Goal: Transaction & Acquisition: Purchase product/service

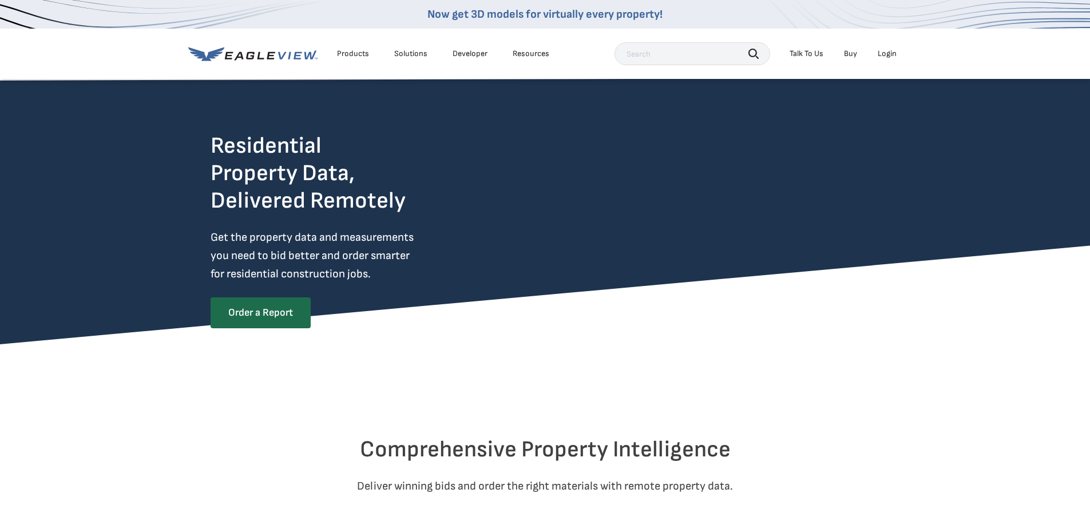
click at [891, 53] on div "Login" at bounding box center [887, 54] width 19 height 10
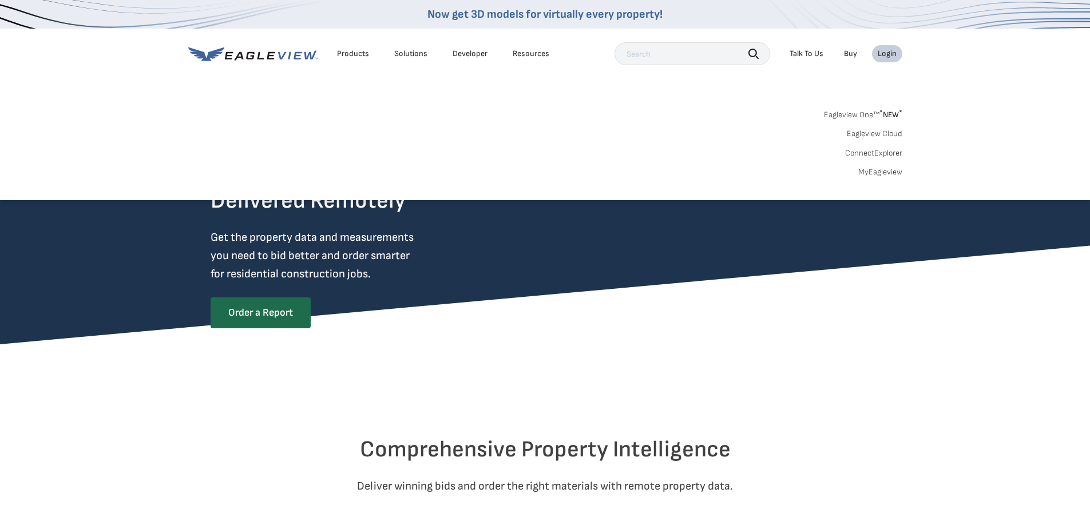
click at [655, 54] on input "text" at bounding box center [693, 53] width 156 height 23
click at [893, 53] on div "Login" at bounding box center [887, 54] width 19 height 10
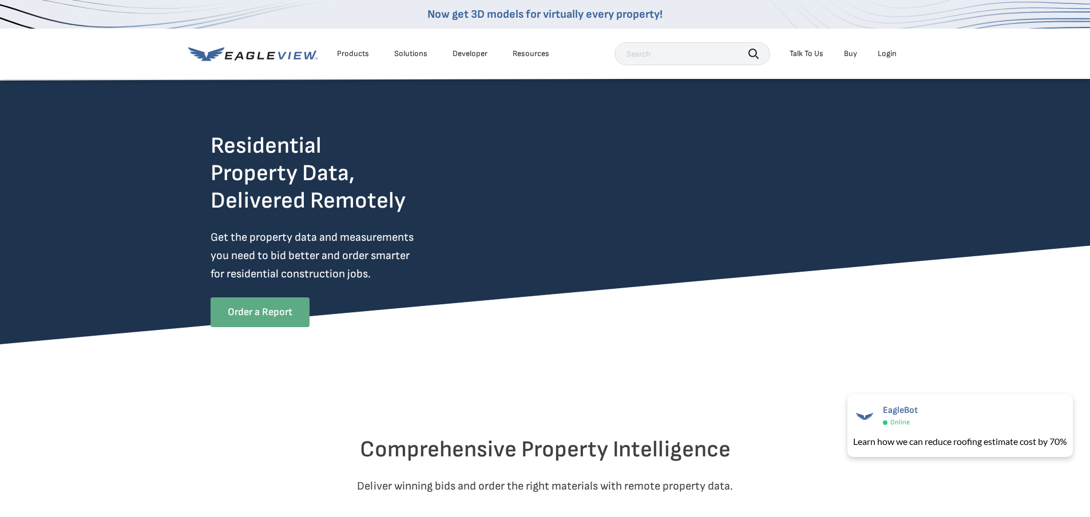
click at [274, 314] on link "Order a Report" at bounding box center [260, 313] width 99 height 30
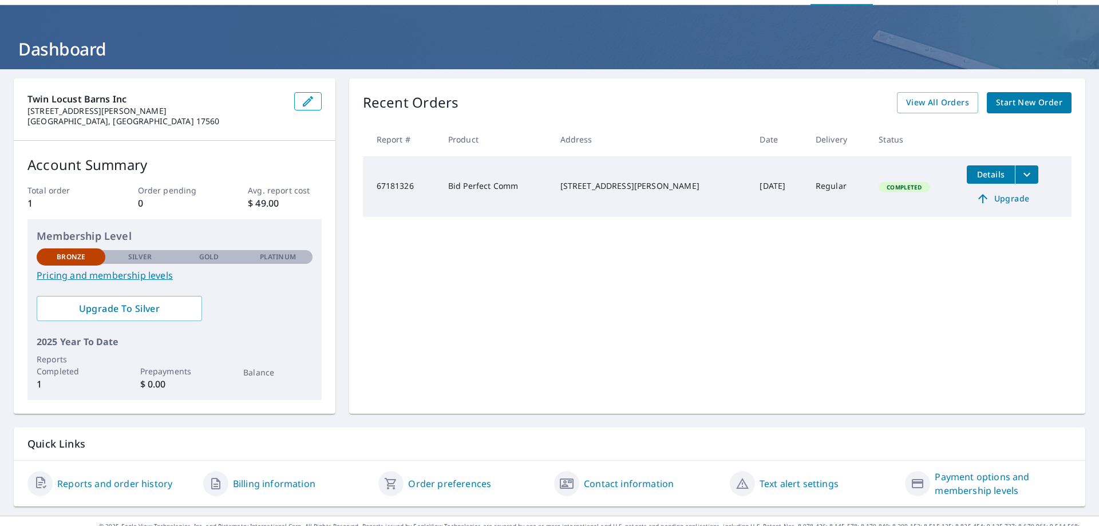
scroll to position [56, 0]
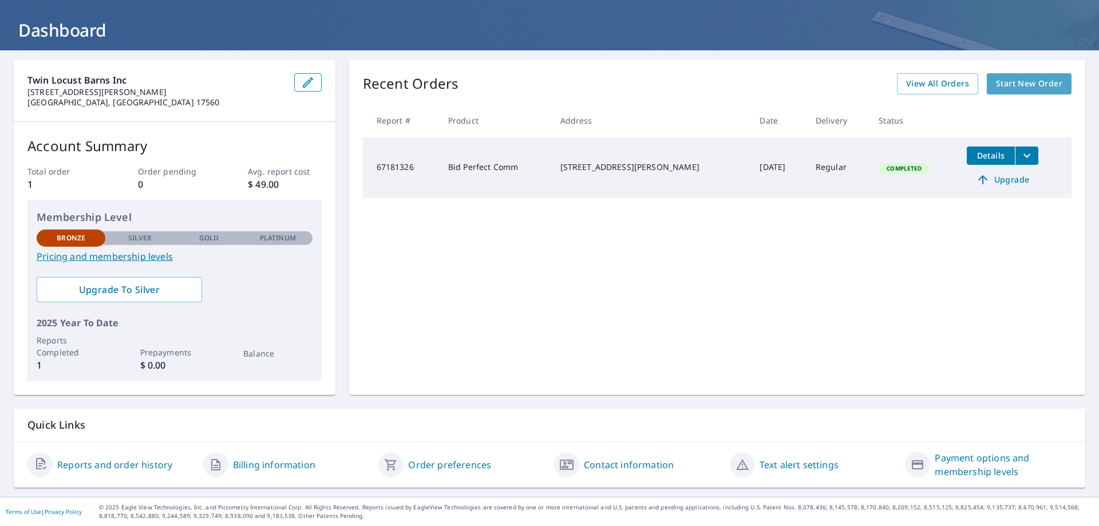
click at [1024, 81] on span "Start New Order" at bounding box center [1029, 84] width 66 height 14
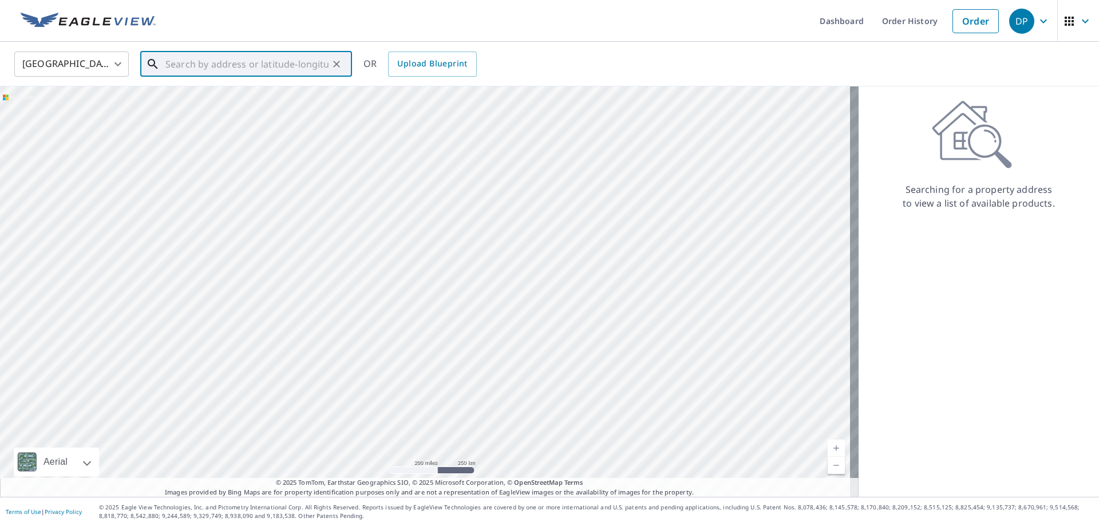
click at [200, 65] on input "text" at bounding box center [246, 64] width 163 height 32
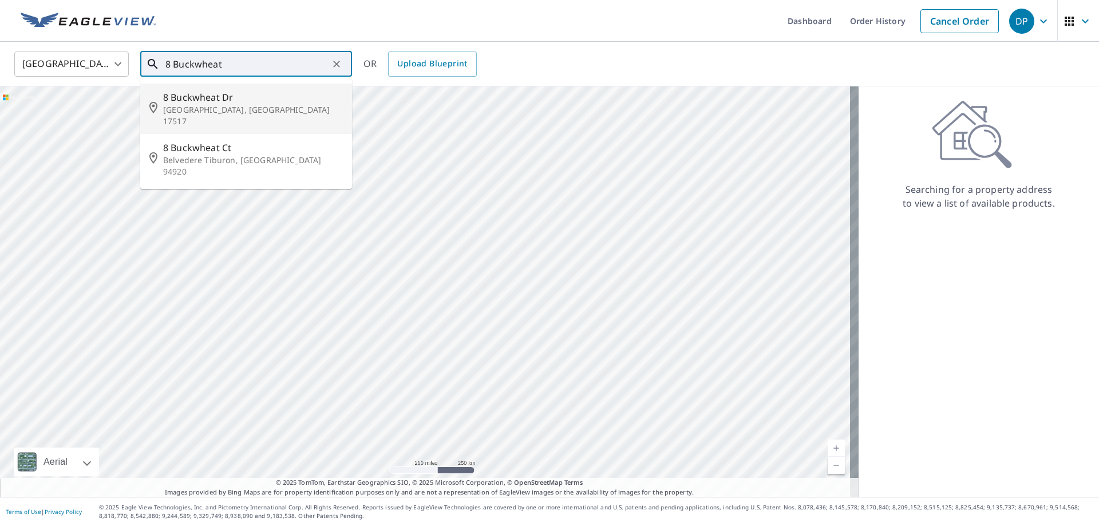
click at [197, 100] on span "8 Buckwheat Dr" at bounding box center [253, 97] width 180 height 14
type input "[STREET_ADDRESS][PERSON_NAME]"
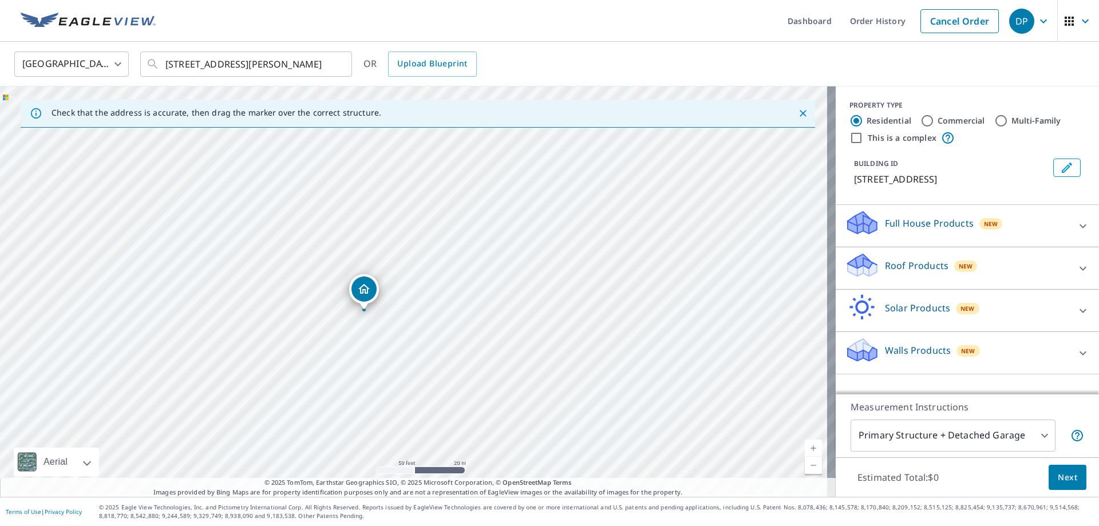
drag, startPoint x: 388, startPoint y: 322, endPoint x: 468, endPoint y: 193, distance: 151.2
click at [468, 193] on div "[STREET_ADDRESS][PERSON_NAME]" at bounding box center [417, 291] width 835 height 410
click at [1062, 480] on span "Next" at bounding box center [1067, 477] width 19 height 14
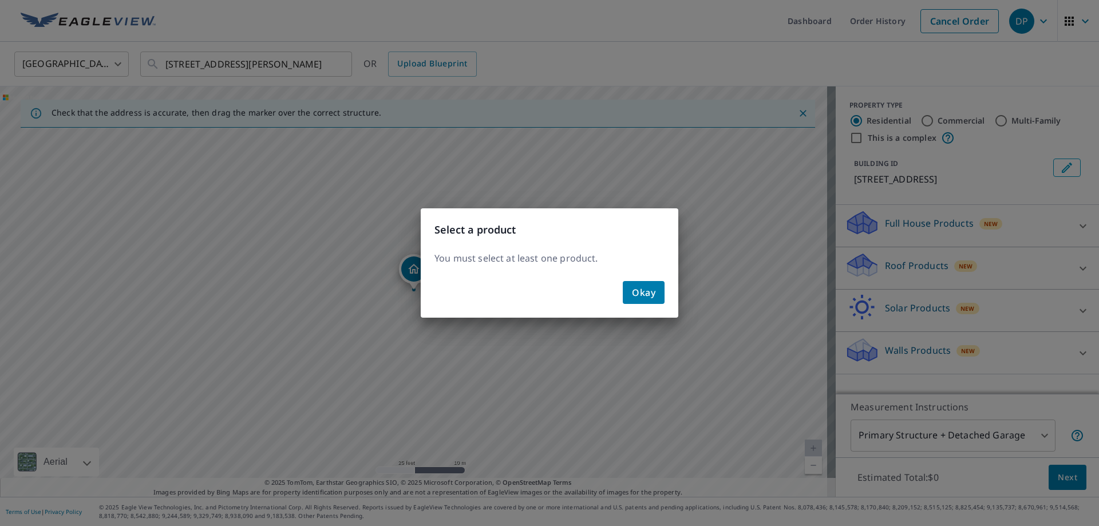
click at [651, 295] on span "Okay" at bounding box center [643, 292] width 23 height 16
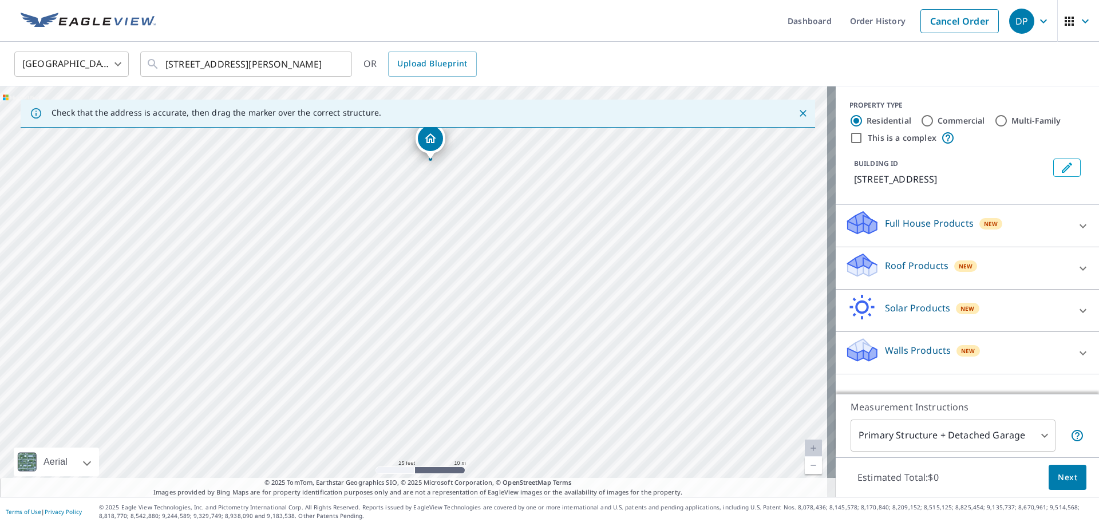
drag, startPoint x: 529, startPoint y: 297, endPoint x: 545, endPoint y: 167, distance: 131.5
click at [545, 167] on div "[STREET_ADDRESS][PERSON_NAME]" at bounding box center [417, 291] width 835 height 410
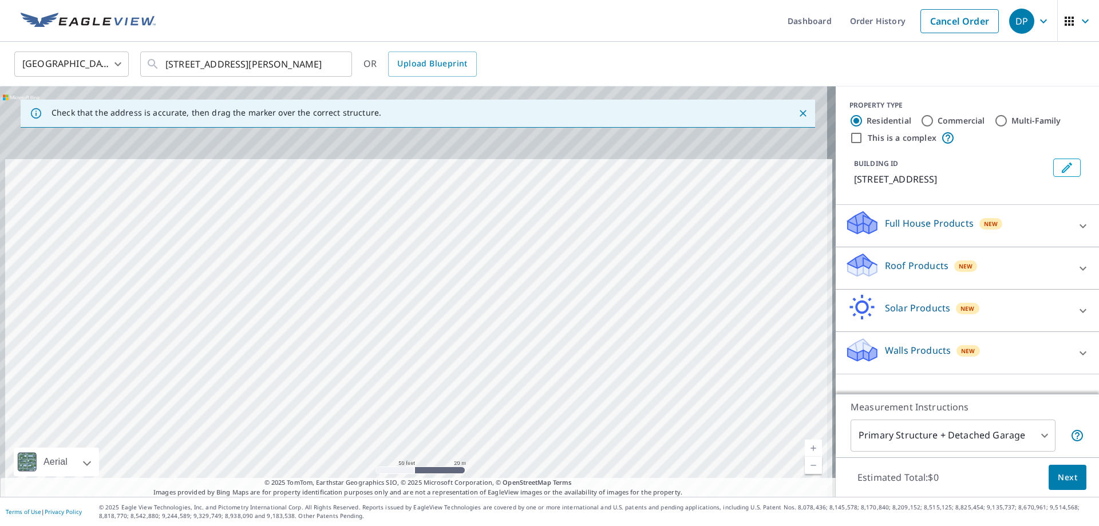
drag, startPoint x: 540, startPoint y: 216, endPoint x: 561, endPoint y: 424, distance: 208.8
click at [561, 421] on div "[STREET_ADDRESS][PERSON_NAME]" at bounding box center [417, 291] width 835 height 410
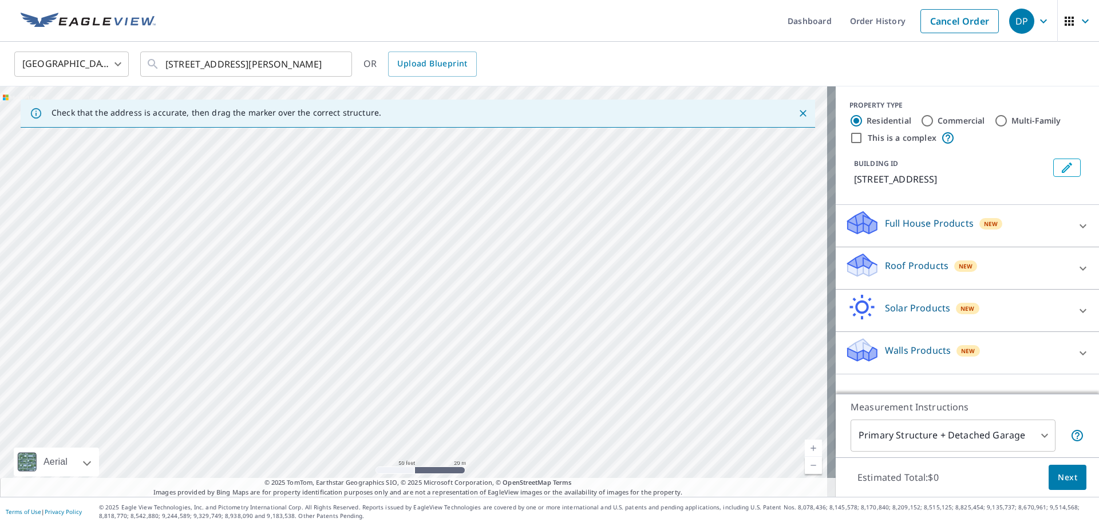
drag, startPoint x: 564, startPoint y: 247, endPoint x: 570, endPoint y: 470, distance: 223.3
click at [570, 439] on div "[STREET_ADDRESS][PERSON_NAME]" at bounding box center [417, 291] width 835 height 410
drag, startPoint x: 588, startPoint y: 269, endPoint x: 602, endPoint y: 481, distance: 212.7
click at [602, 481] on div "Check that the address is accurate, then drag the marker over the correct struc…" at bounding box center [417, 291] width 835 height 410
click at [688, 414] on div "[STREET_ADDRESS][PERSON_NAME]" at bounding box center [417, 291] width 835 height 410
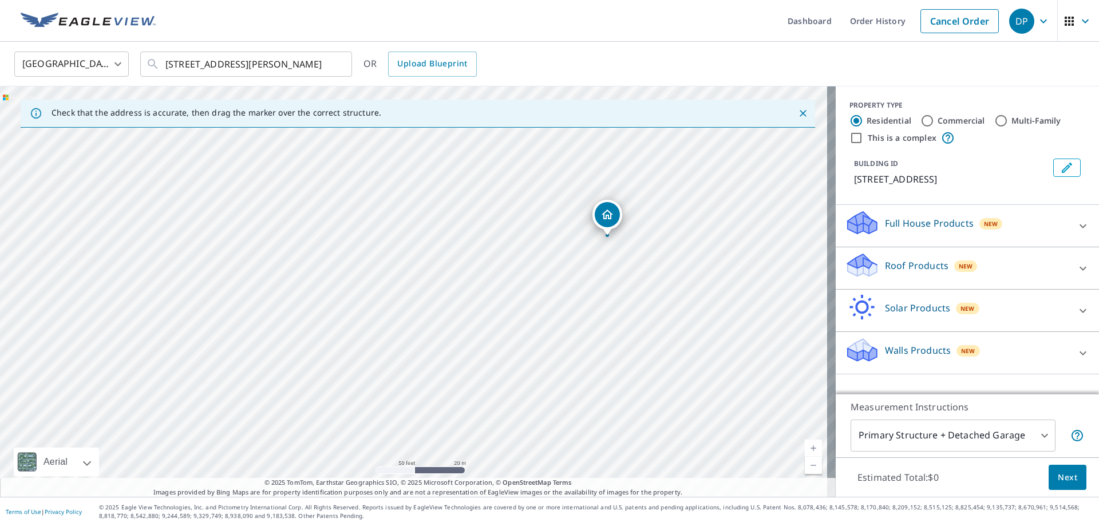
click at [908, 264] on p "Roof Products" at bounding box center [917, 266] width 64 height 14
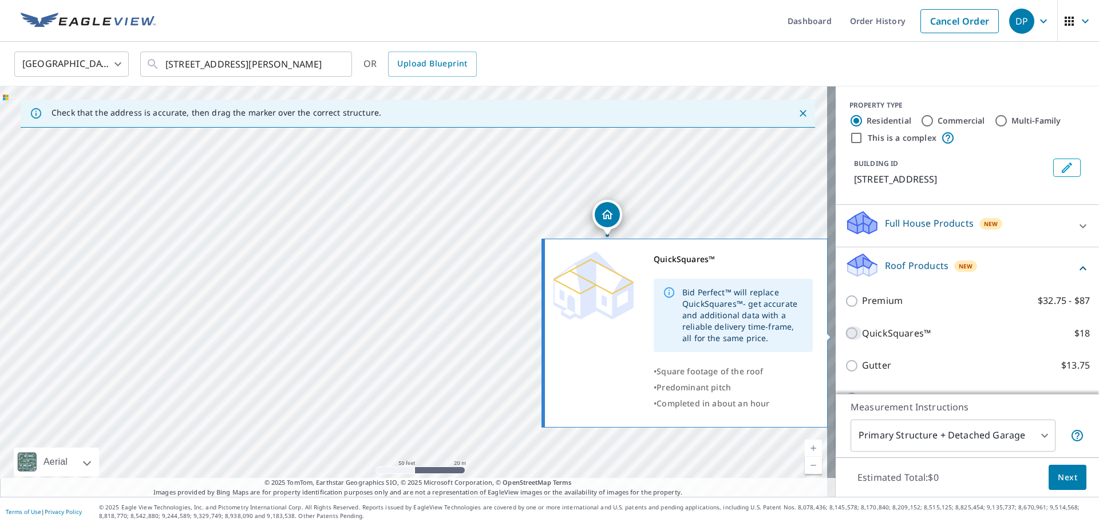
click at [845, 332] on input "QuickSquares™ $18" at bounding box center [853, 333] width 17 height 14
checkbox input "true"
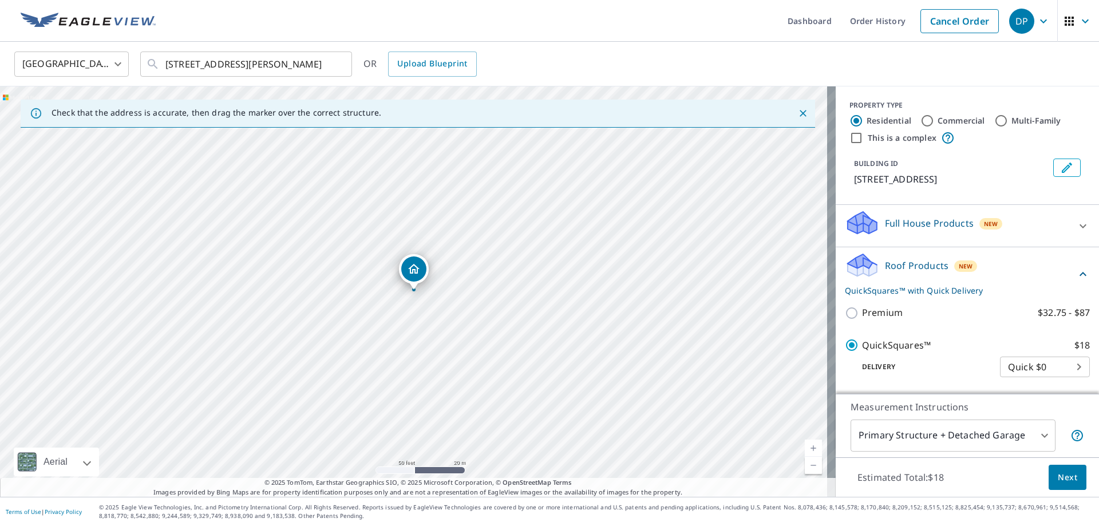
click at [1058, 476] on span "Next" at bounding box center [1067, 477] width 19 height 14
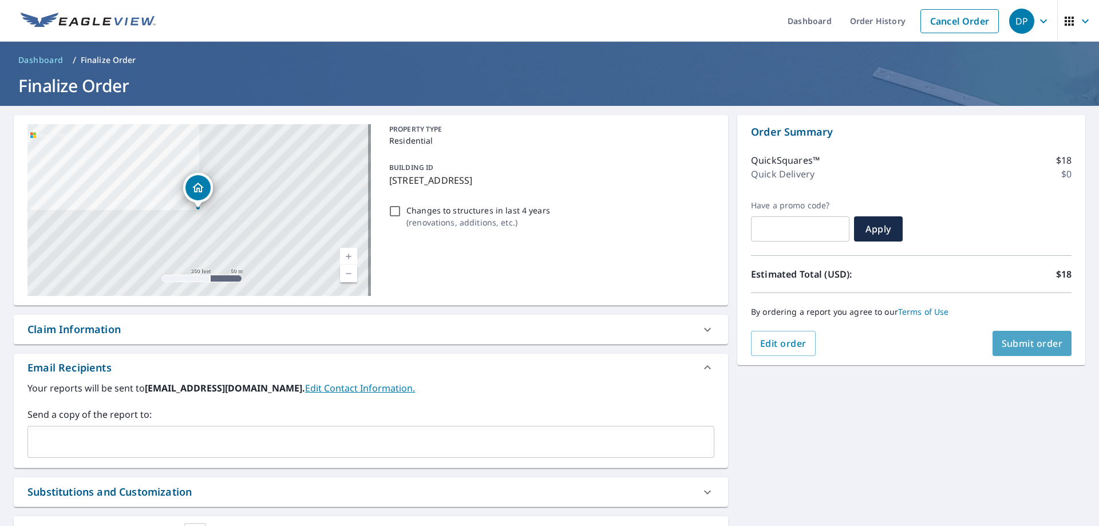
click at [1018, 344] on span "Submit order" at bounding box center [1031, 343] width 61 height 13
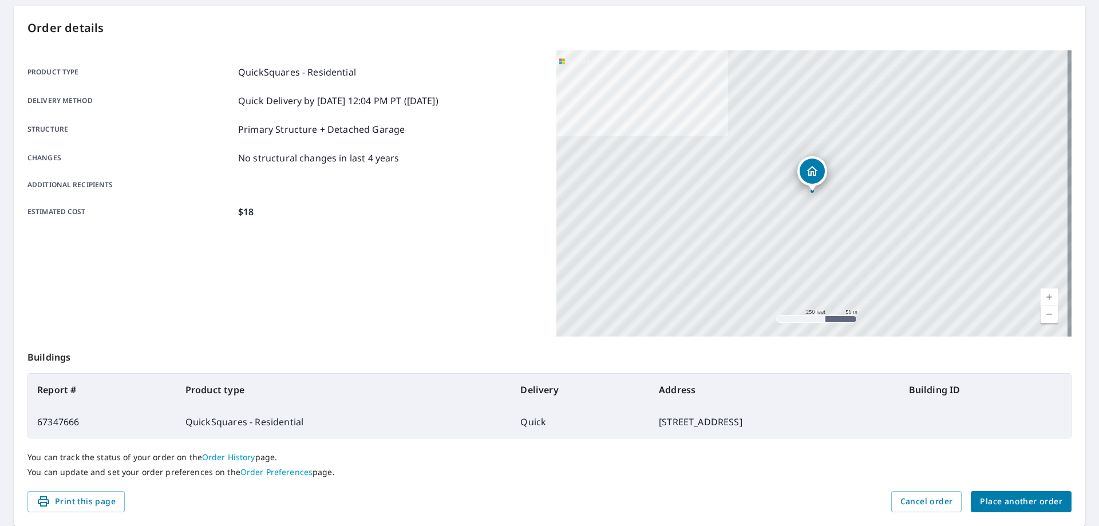
scroll to position [33, 0]
